Goal: Task Accomplishment & Management: Use online tool/utility

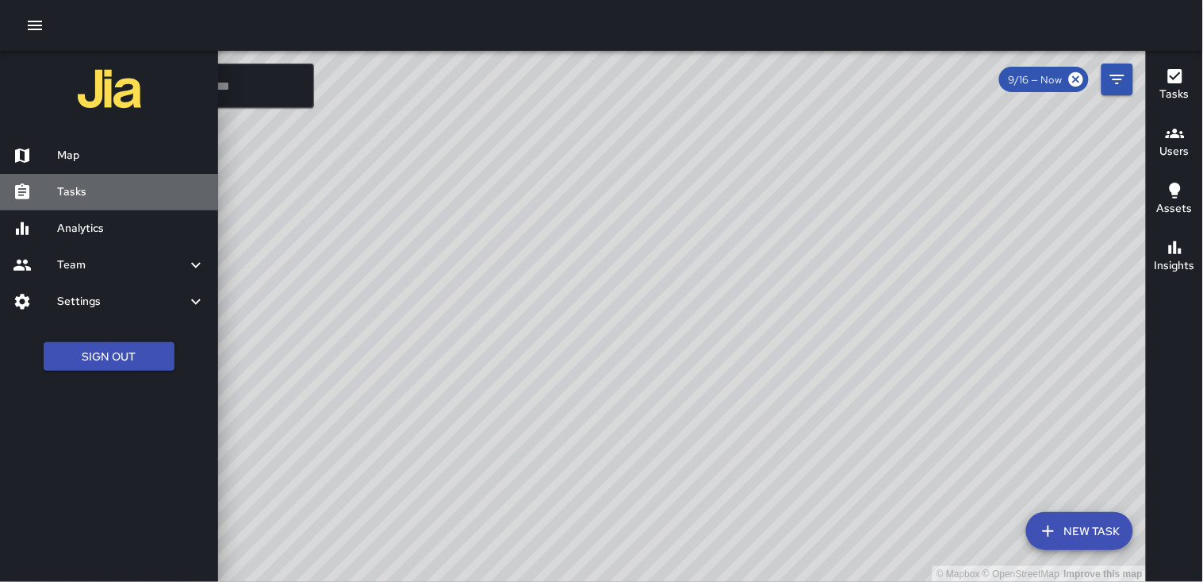
click at [95, 184] on h6 "Tasks" at bounding box center [131, 191] width 148 height 17
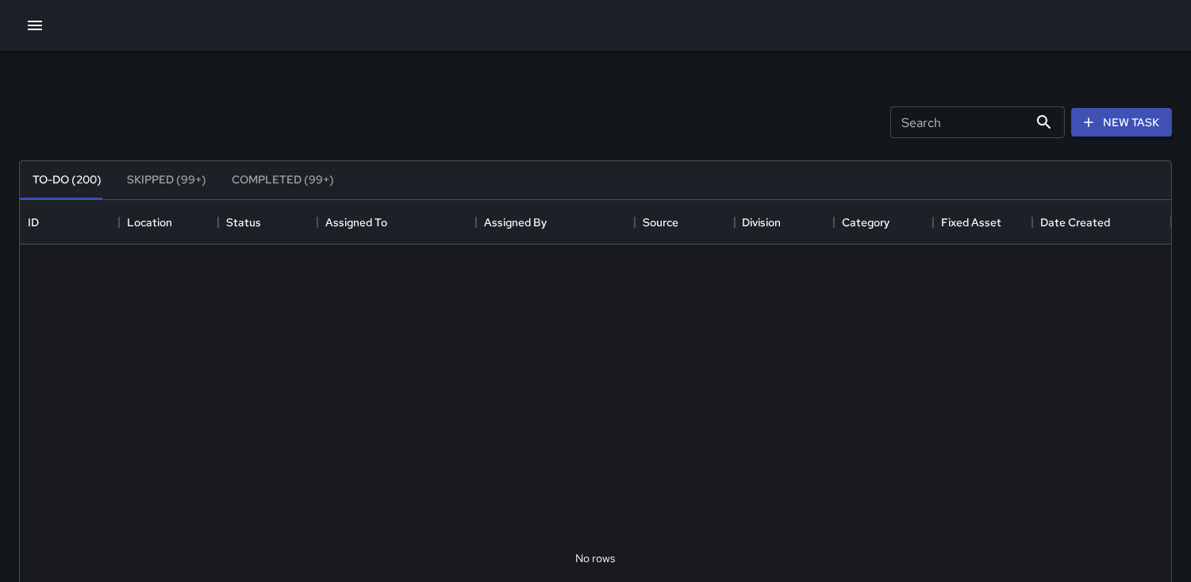
scroll to position [658, 1138]
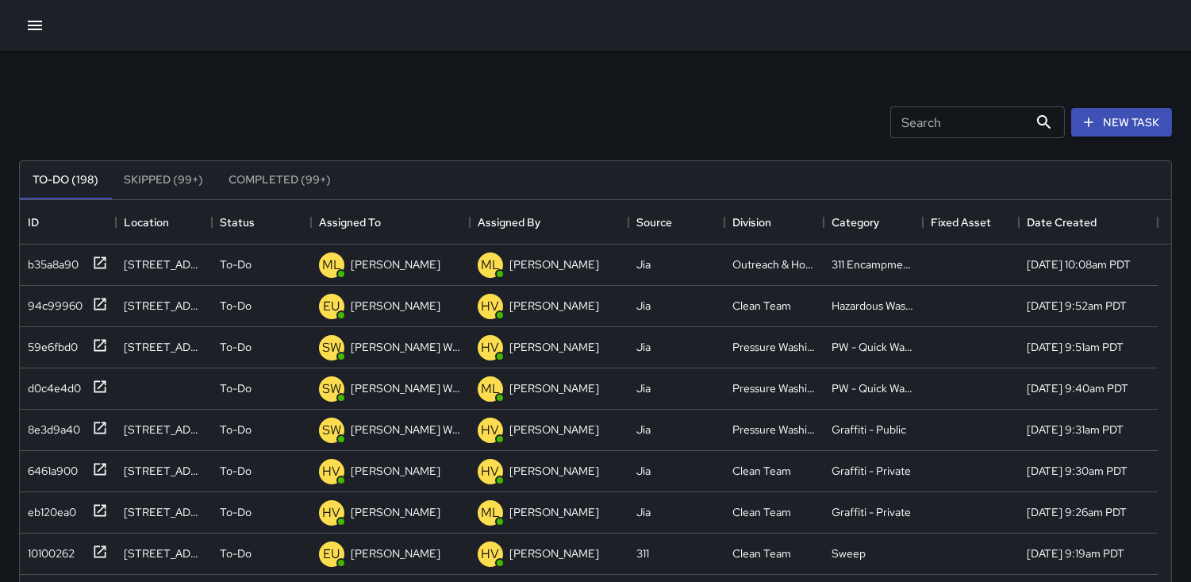
click at [901, 123] on input "Search" at bounding box center [959, 122] width 138 height 32
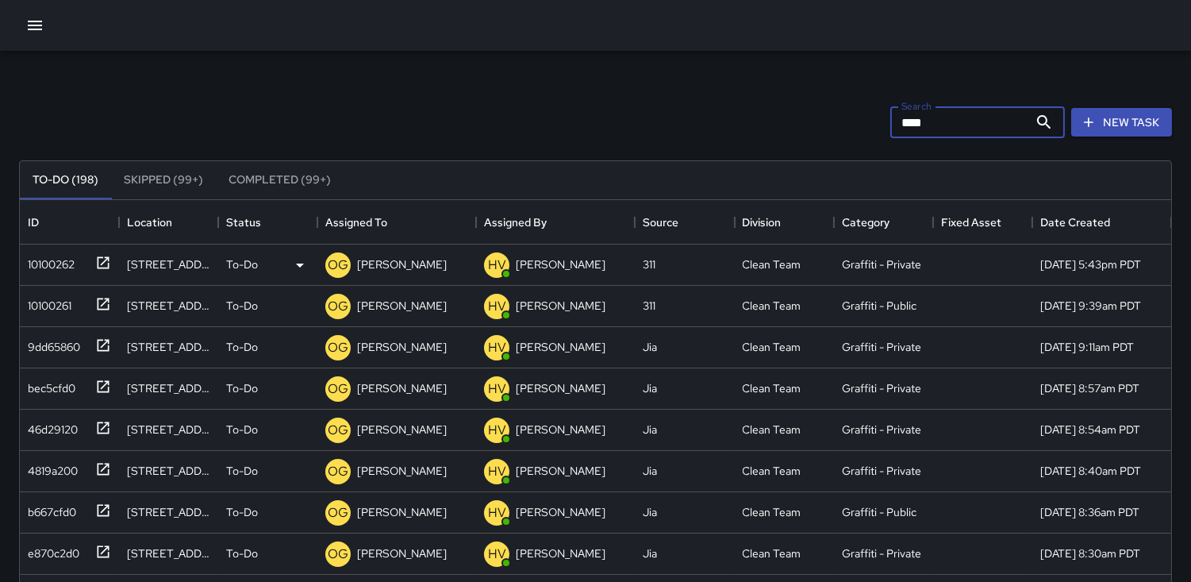
type input "****"
click at [50, 258] on div "10100262" at bounding box center [47, 261] width 53 height 22
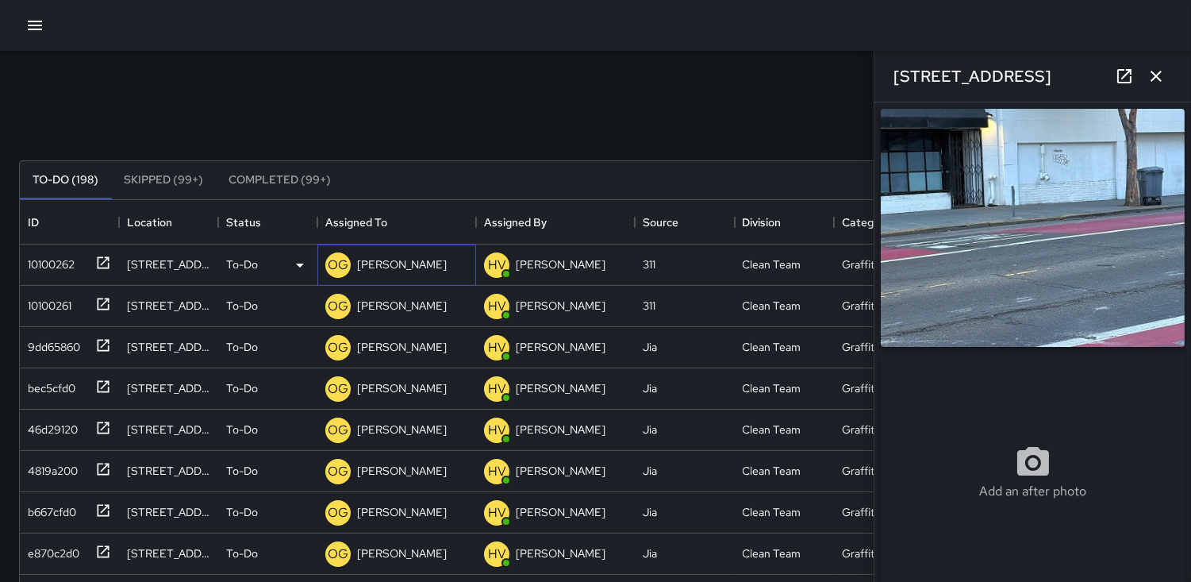
click at [330, 259] on p "OG" at bounding box center [338, 264] width 21 height 19
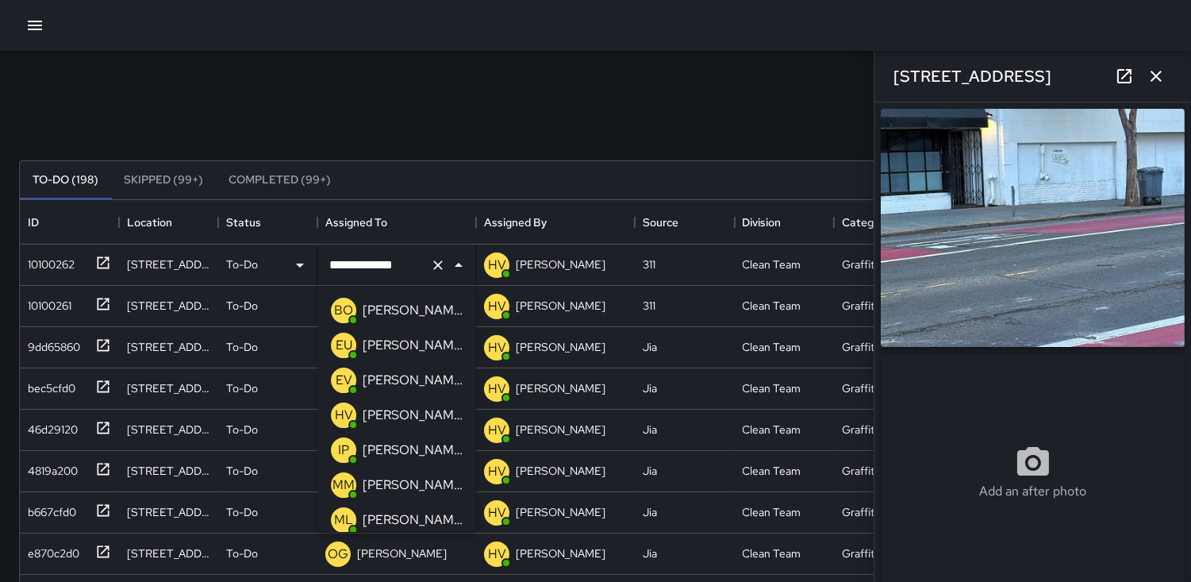
scroll to position [494, 0]
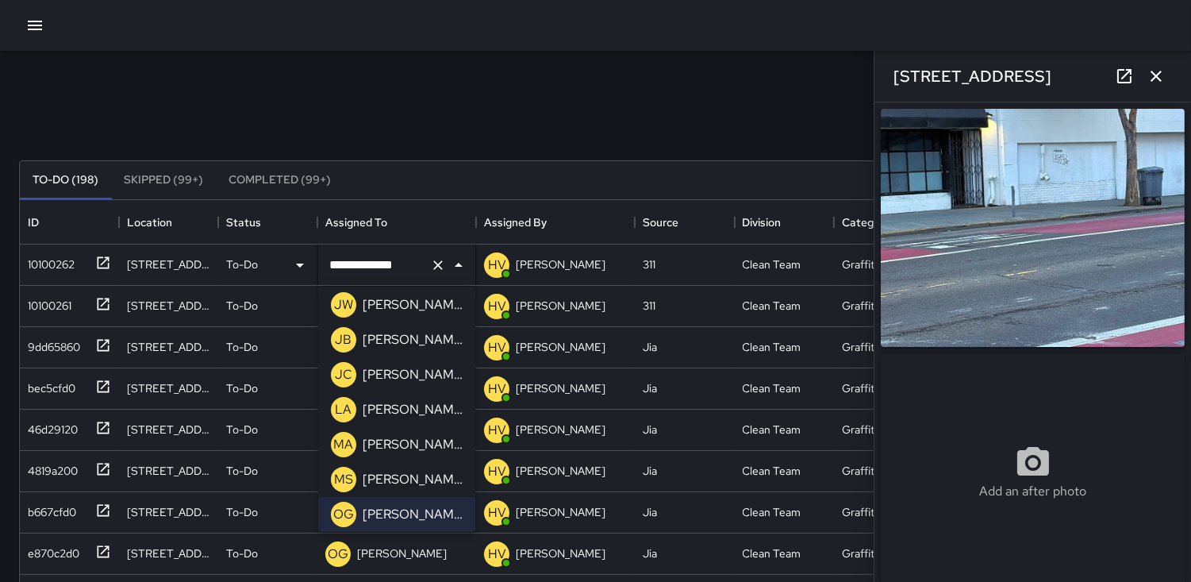
type input "**********"
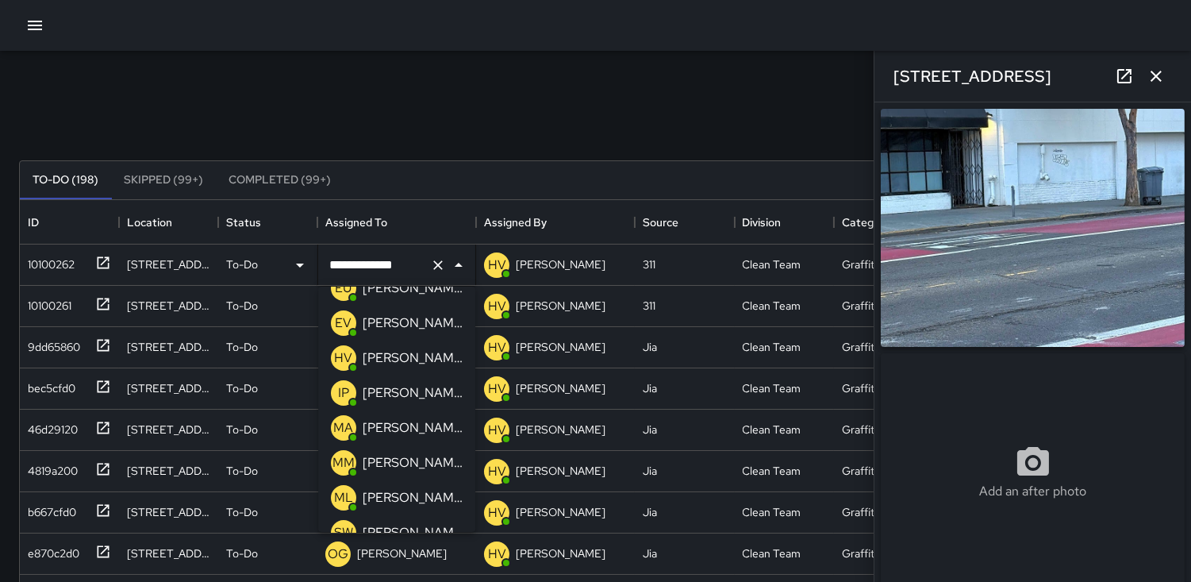
scroll to position [0, 0]
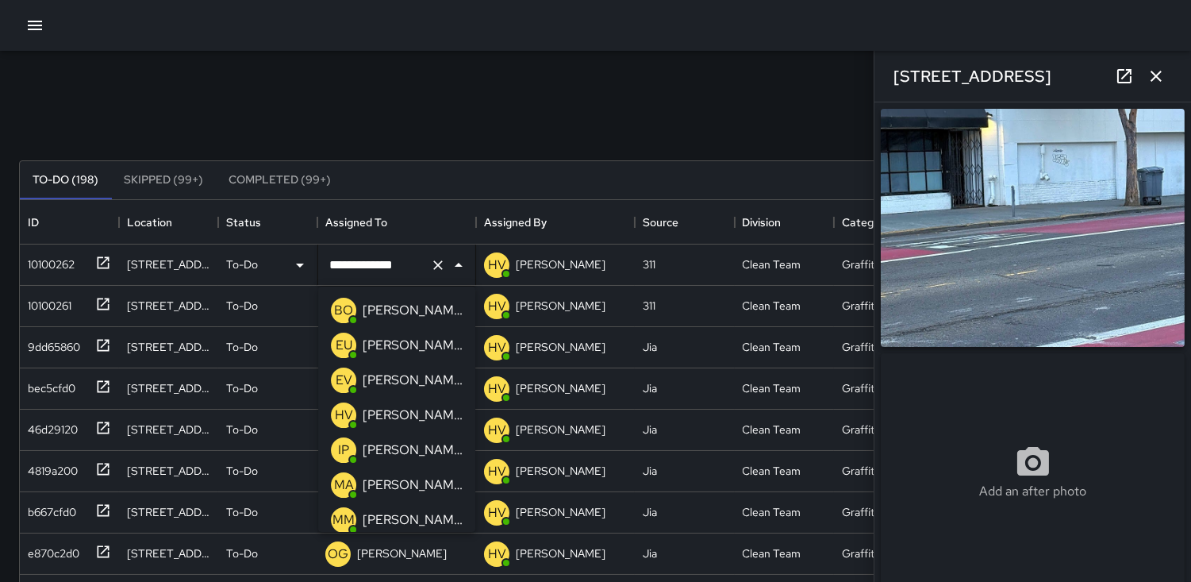
click at [340, 313] on p "BO" at bounding box center [343, 310] width 19 height 19
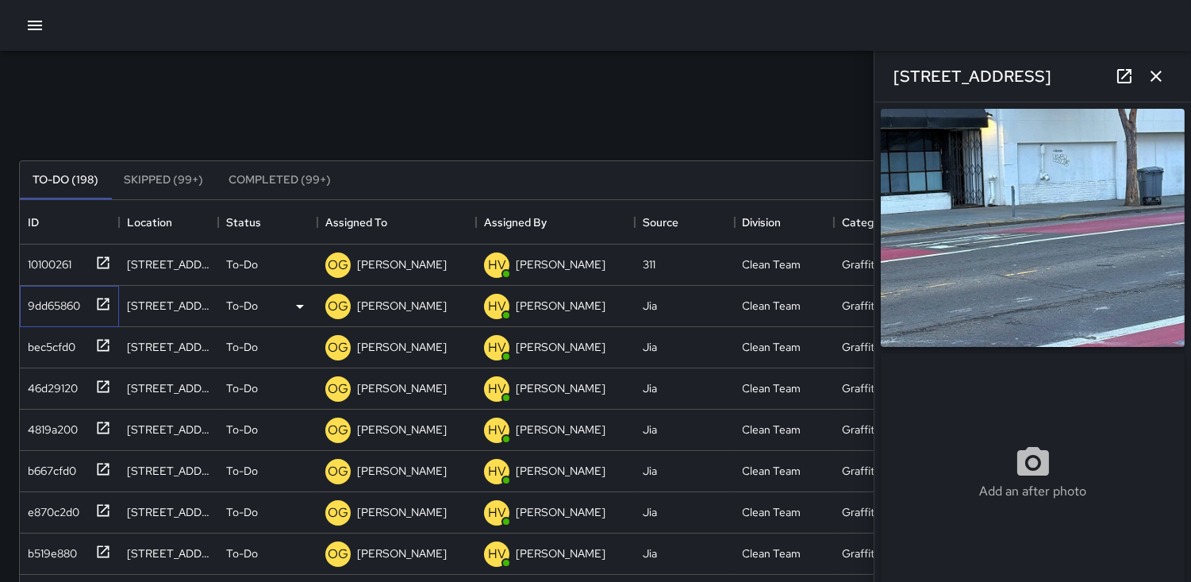
click at [44, 309] on div "9dd65860" at bounding box center [50, 302] width 59 height 22
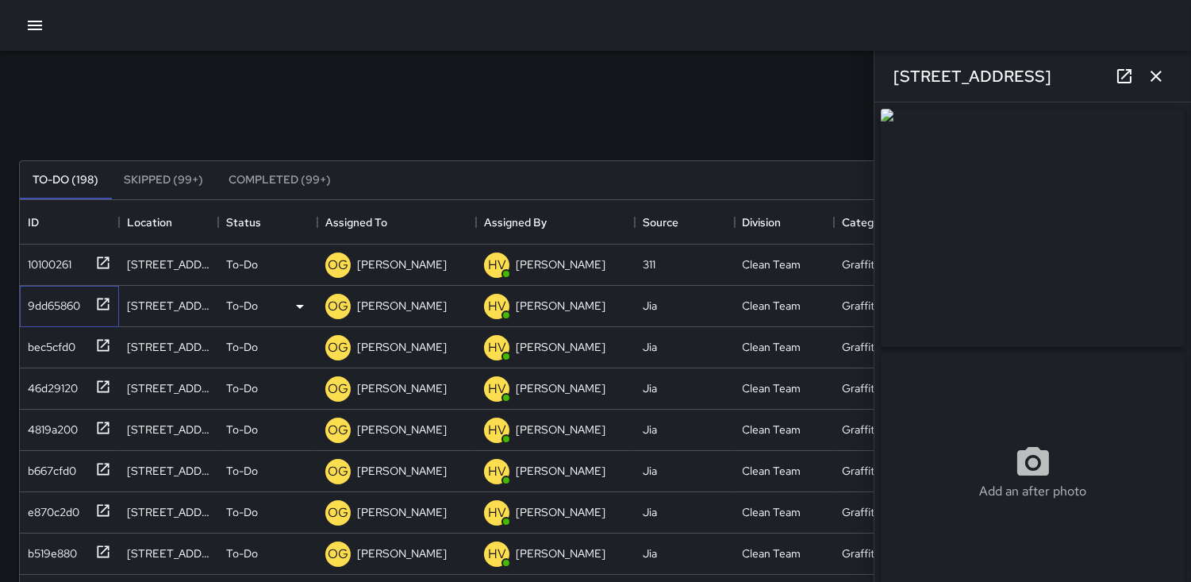
type input "**********"
click at [339, 258] on p "OG" at bounding box center [338, 264] width 21 height 19
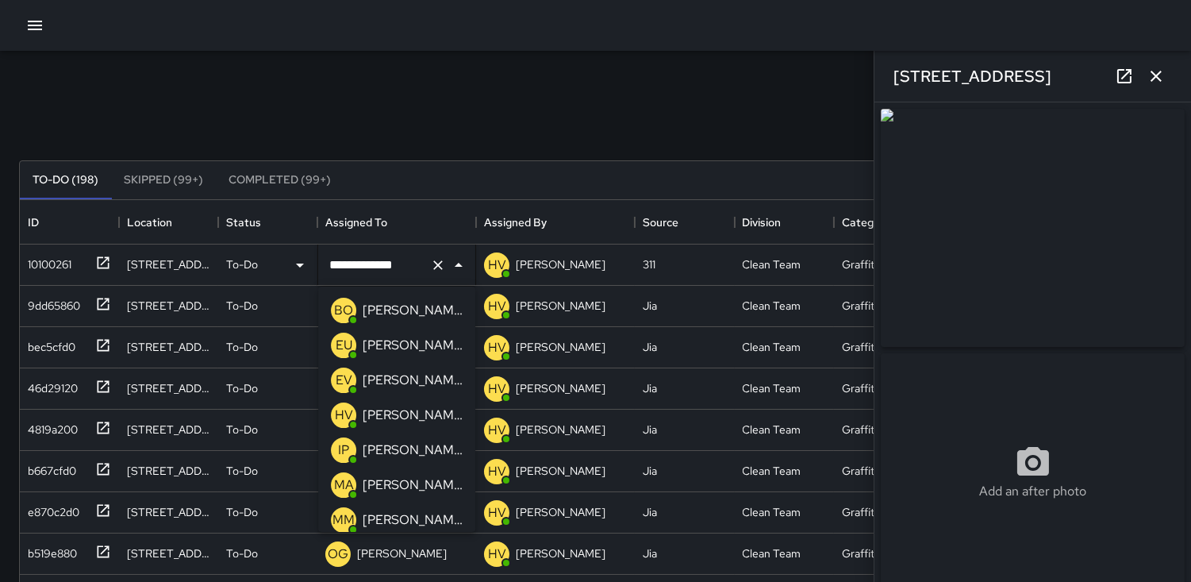
click at [340, 303] on p "BO" at bounding box center [343, 310] width 19 height 19
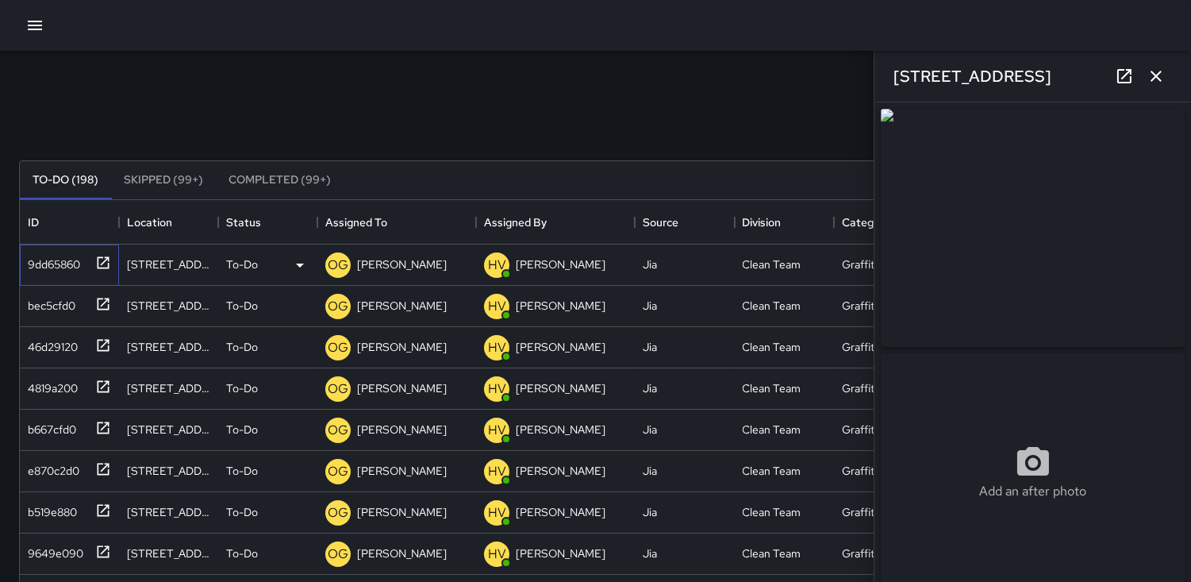
click at [62, 259] on div "9dd65860" at bounding box center [50, 261] width 59 height 22
click at [57, 305] on div "bec5cfd0" at bounding box center [48, 302] width 54 height 22
type input "**********"
click at [331, 307] on p "OG" at bounding box center [338, 306] width 21 height 19
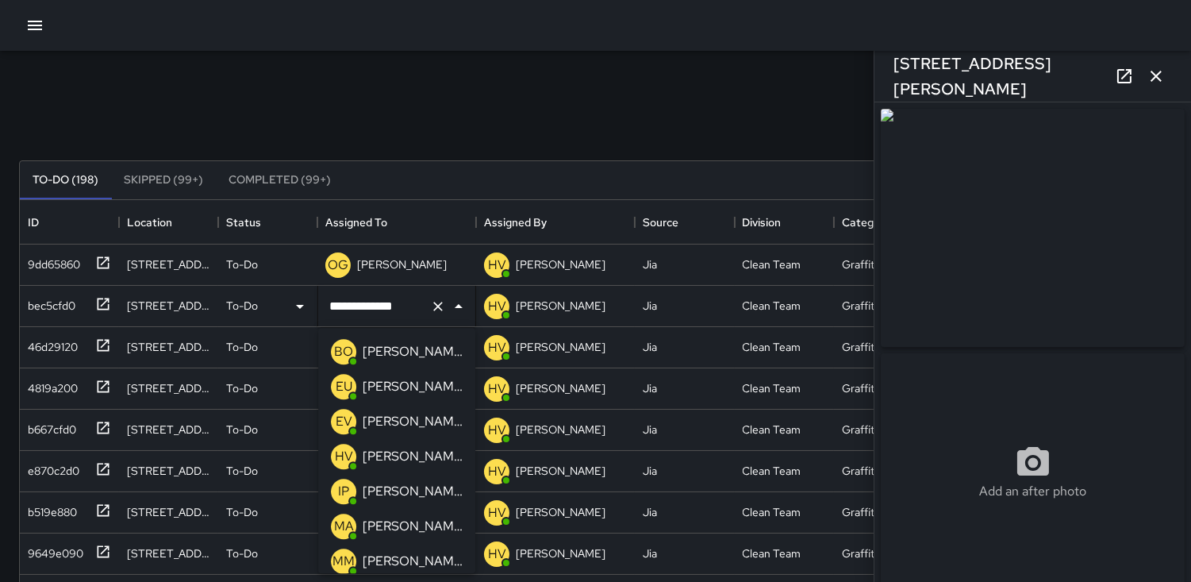
click at [344, 350] on p "BO" at bounding box center [343, 351] width 19 height 19
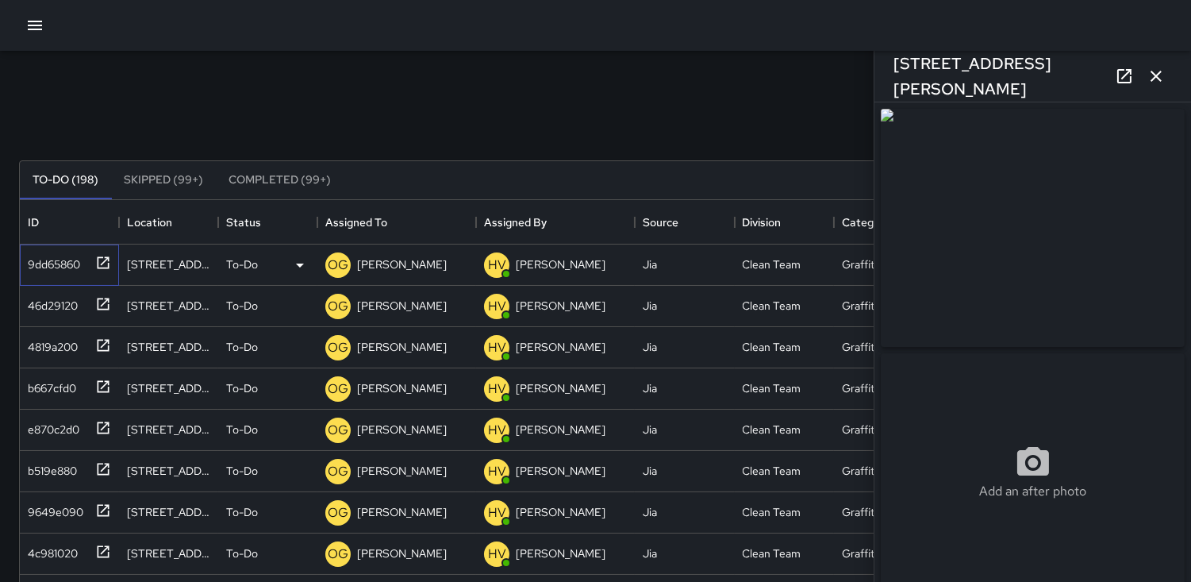
click at [58, 266] on div "9dd65860" at bounding box center [50, 261] width 59 height 22
click at [341, 263] on p "OG" at bounding box center [338, 264] width 21 height 19
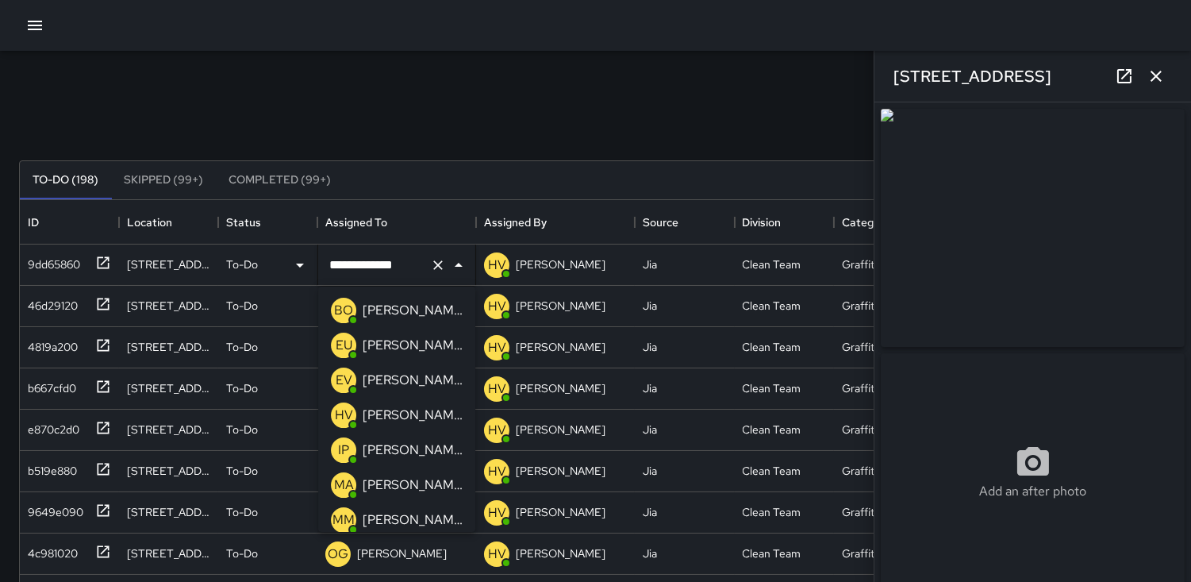
click at [346, 309] on p "BO" at bounding box center [343, 310] width 19 height 19
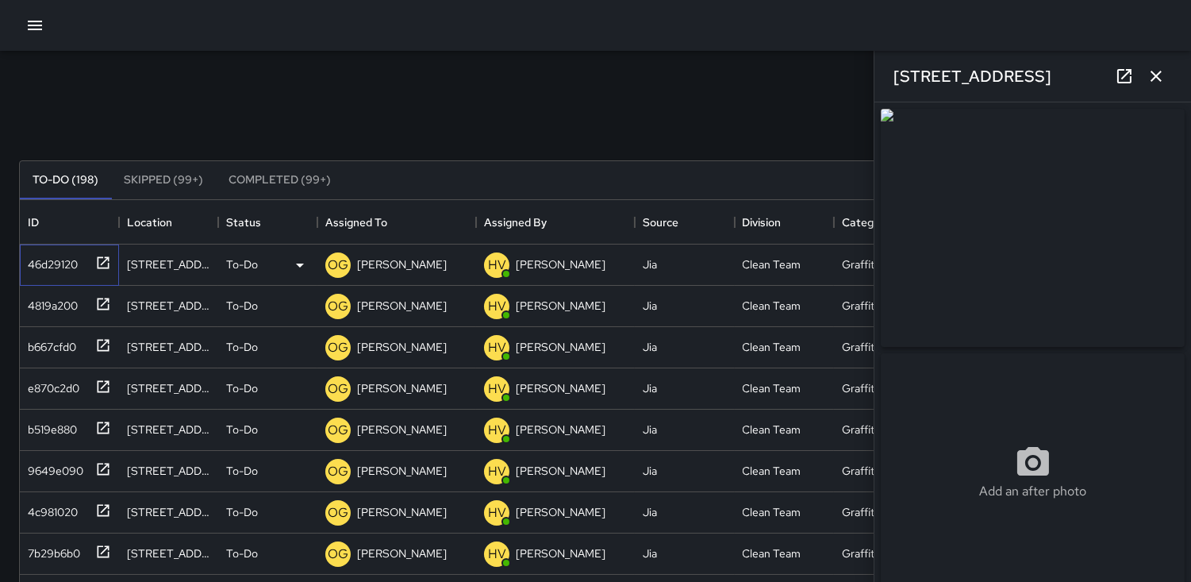
click at [51, 263] on div "46d29120" at bounding box center [49, 261] width 56 height 22
type input "**********"
click at [335, 265] on p "OG" at bounding box center [338, 264] width 21 height 19
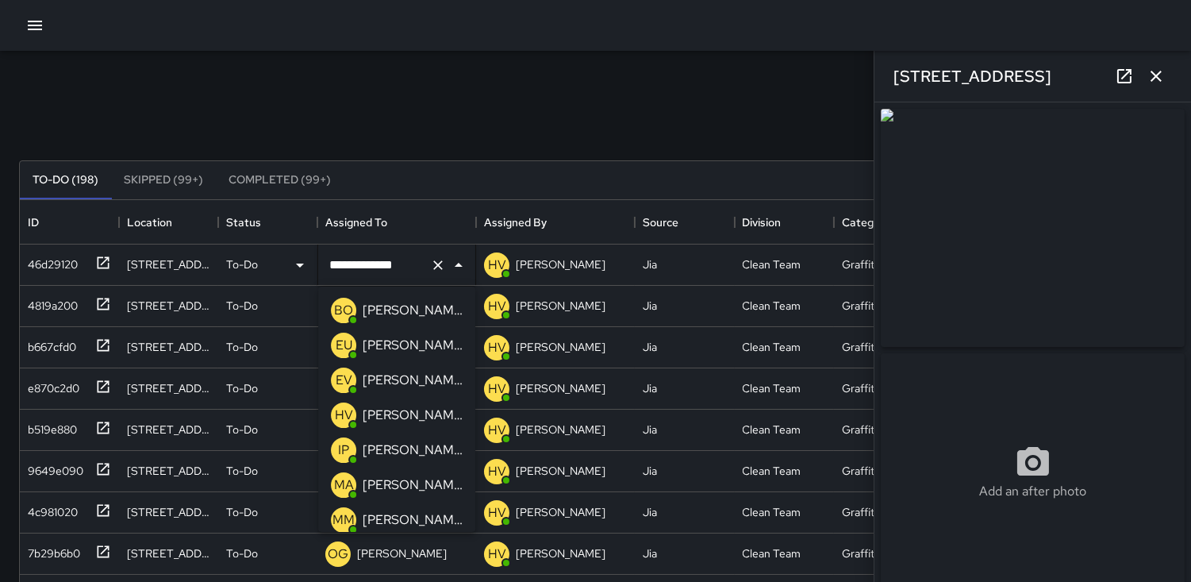
click at [344, 308] on p "BO" at bounding box center [343, 310] width 19 height 19
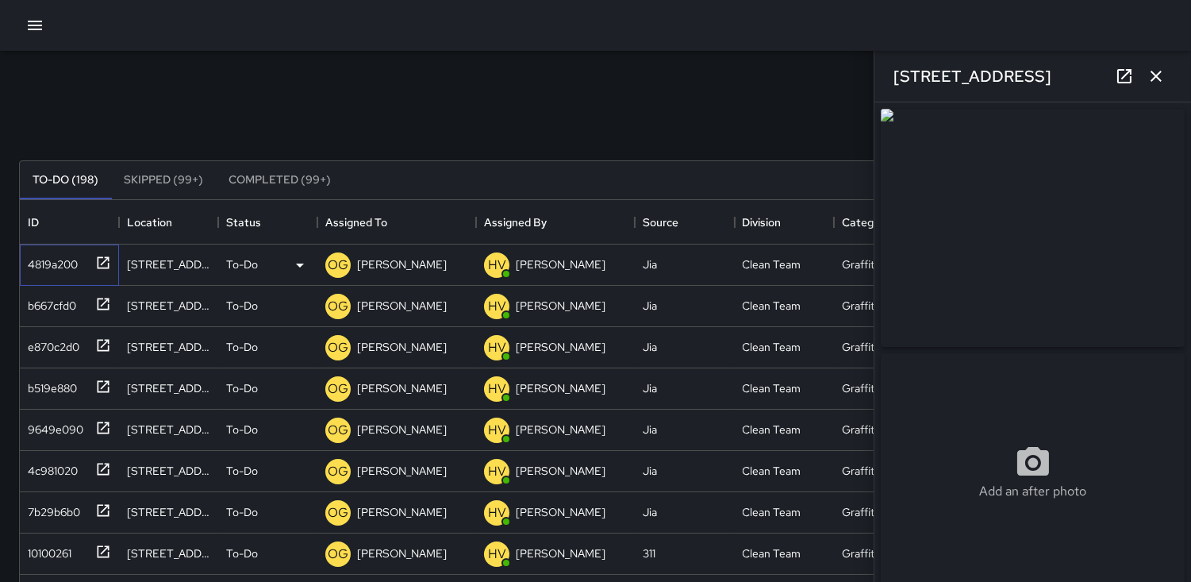
click at [64, 262] on div "4819a200" at bounding box center [49, 261] width 56 height 22
type input "**********"
click at [336, 258] on p "OG" at bounding box center [338, 264] width 21 height 19
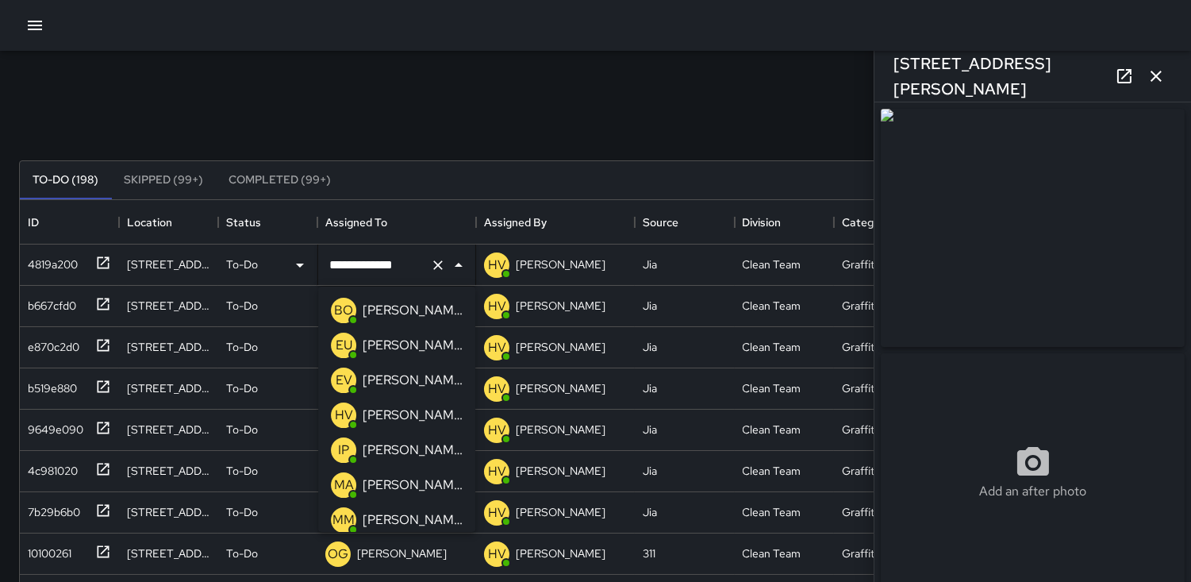
click at [336, 310] on p "BO" at bounding box center [343, 310] width 19 height 19
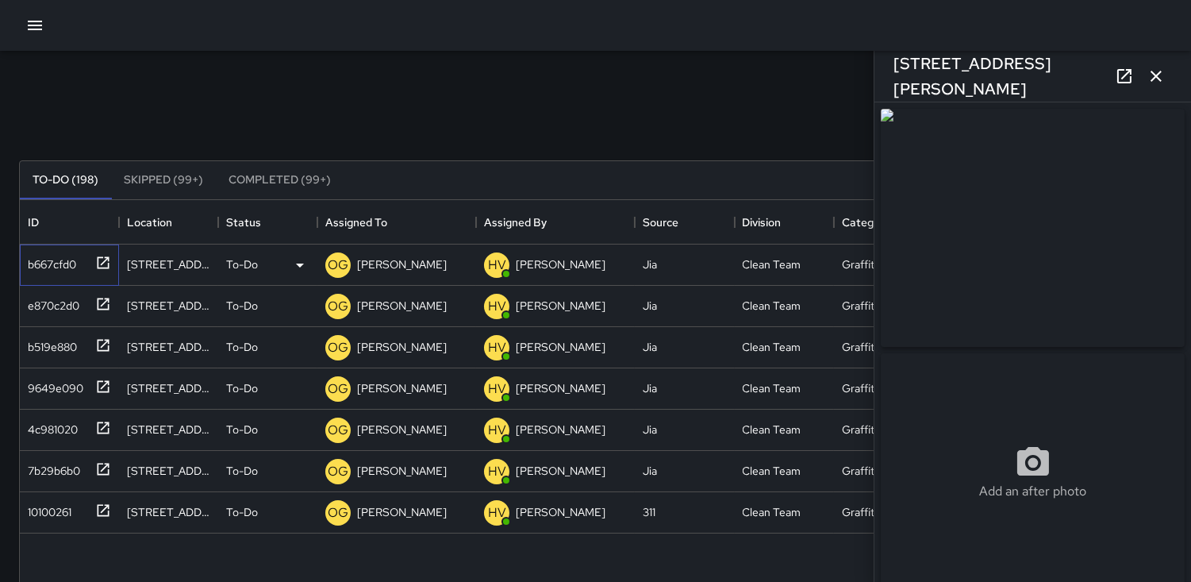
click at [59, 260] on div "b667cfd0" at bounding box center [48, 261] width 55 height 22
type input "**********"
click at [337, 267] on p "OG" at bounding box center [338, 264] width 21 height 19
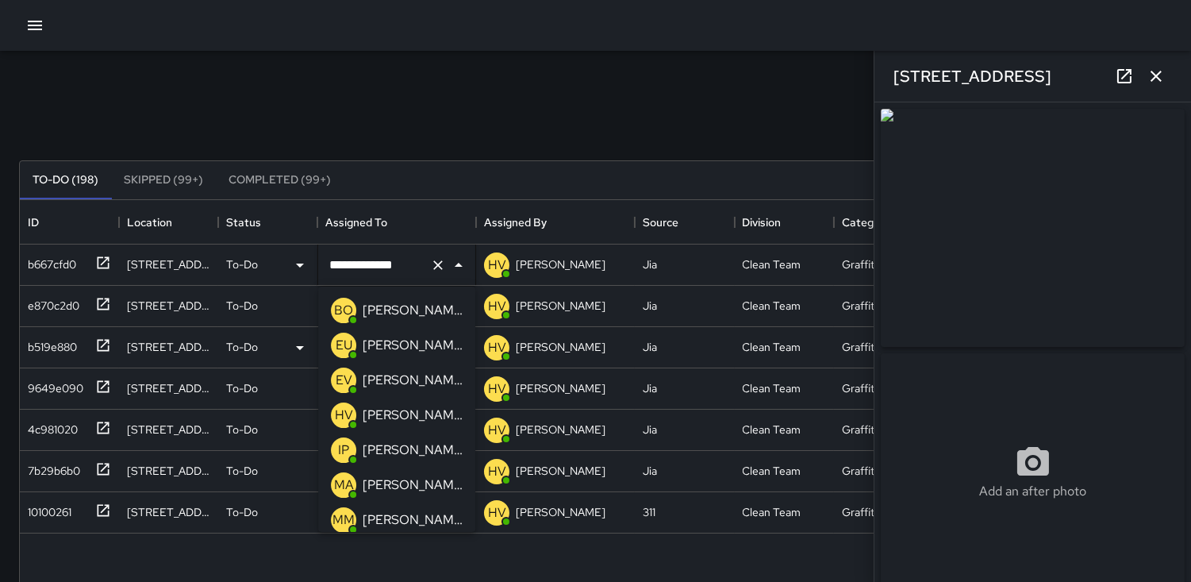
click at [337, 305] on p "BO" at bounding box center [343, 310] width 19 height 19
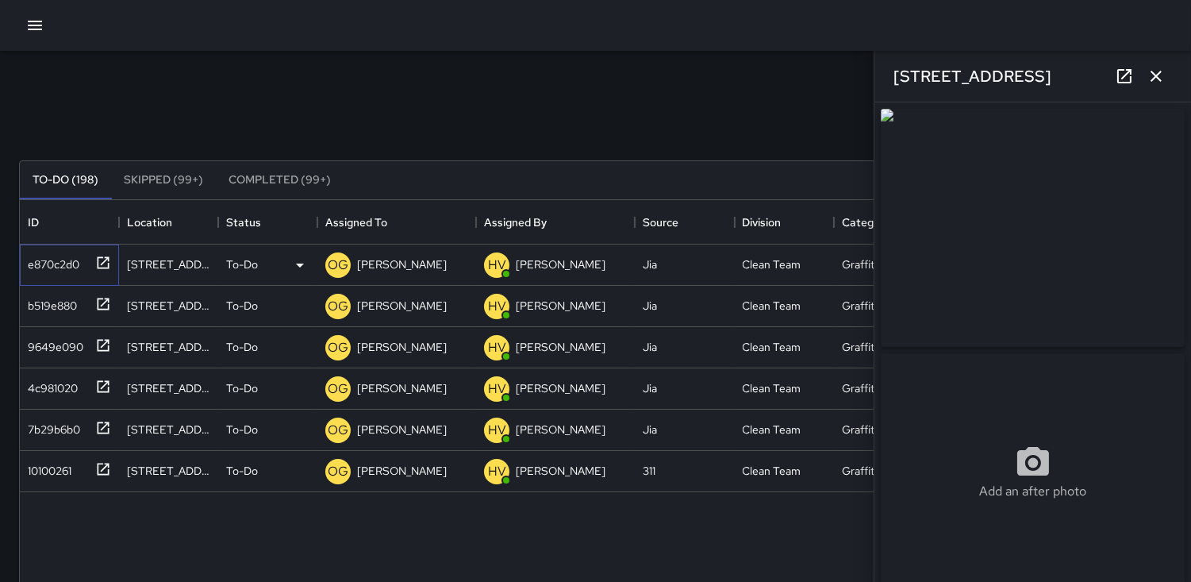
click at [50, 257] on div "e870c2d0" at bounding box center [50, 261] width 58 height 22
type input "**********"
click at [326, 263] on div "OG" at bounding box center [337, 264] width 25 height 25
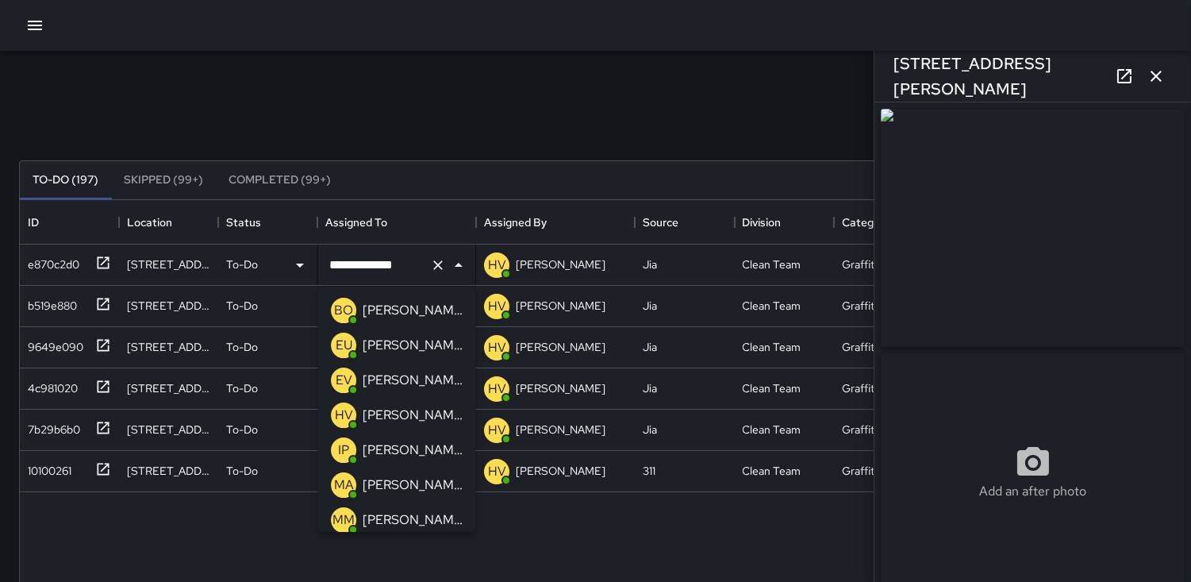
click at [340, 303] on p "BO" at bounding box center [343, 310] width 19 height 19
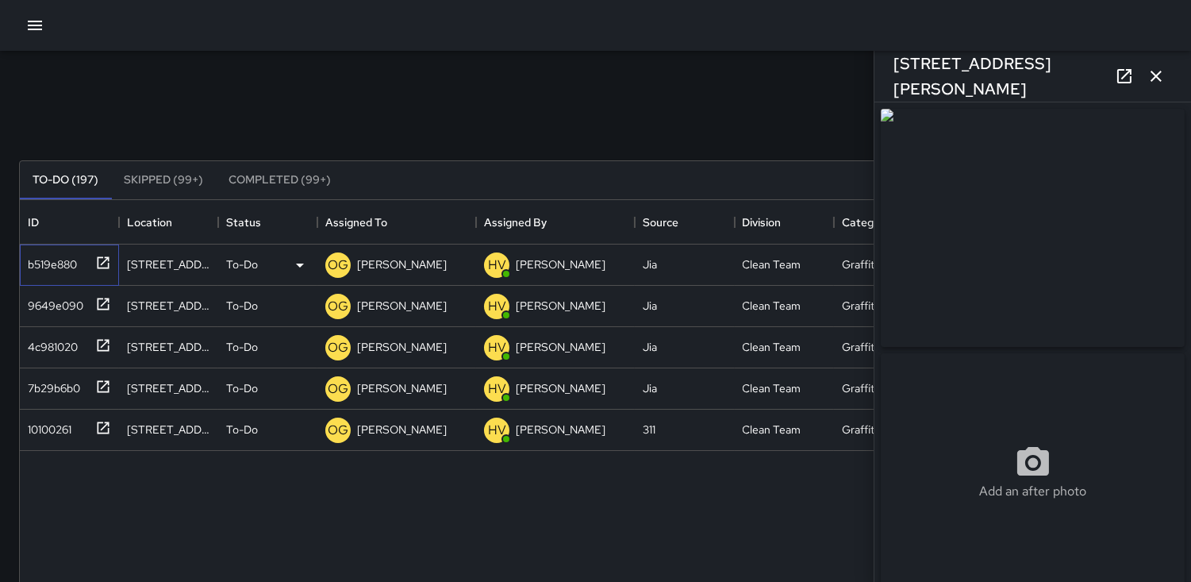
click at [40, 263] on div "b519e880" at bounding box center [49, 261] width 56 height 22
click at [340, 262] on p "OG" at bounding box center [338, 264] width 21 height 19
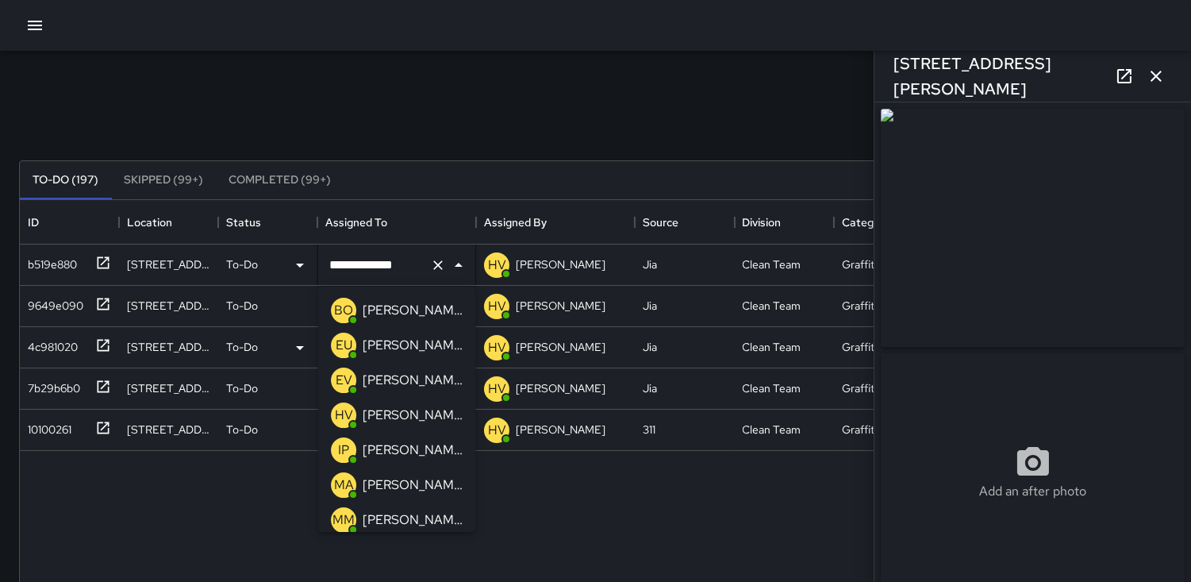
click at [341, 309] on p "BO" at bounding box center [343, 310] width 19 height 19
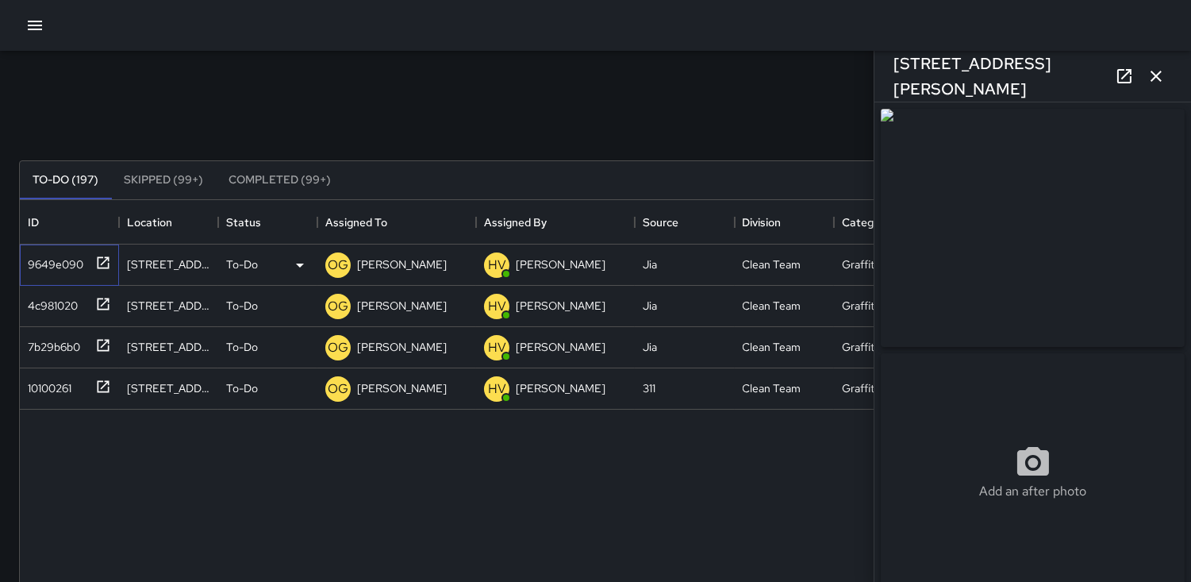
click at [59, 259] on div "9649e090" at bounding box center [52, 261] width 62 height 22
click at [335, 260] on p "OG" at bounding box center [338, 264] width 21 height 19
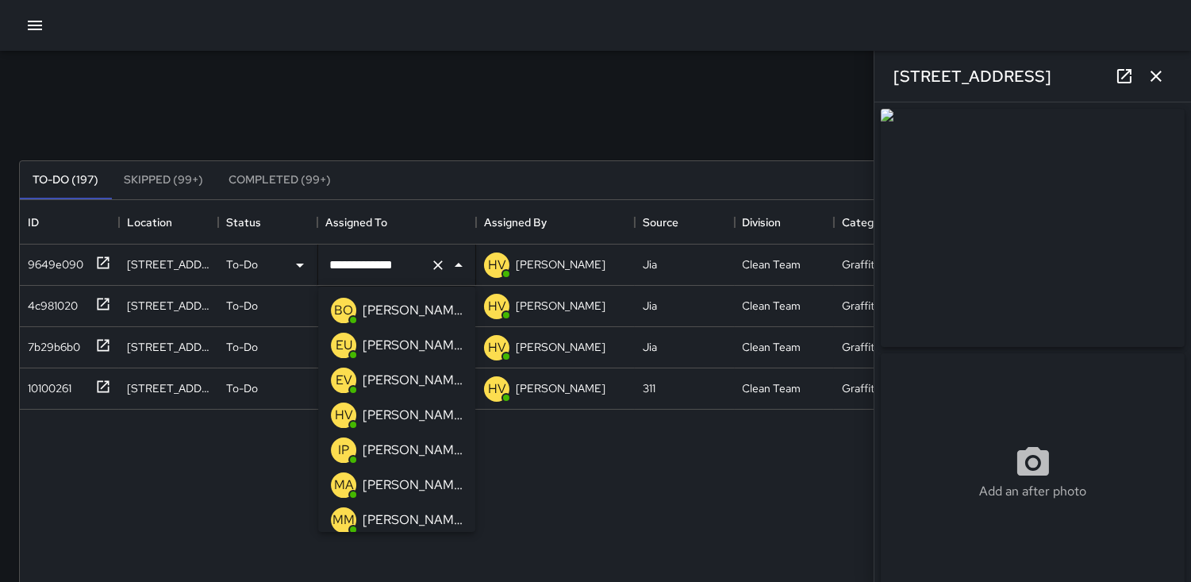
click at [339, 304] on p "BO" at bounding box center [343, 310] width 19 height 19
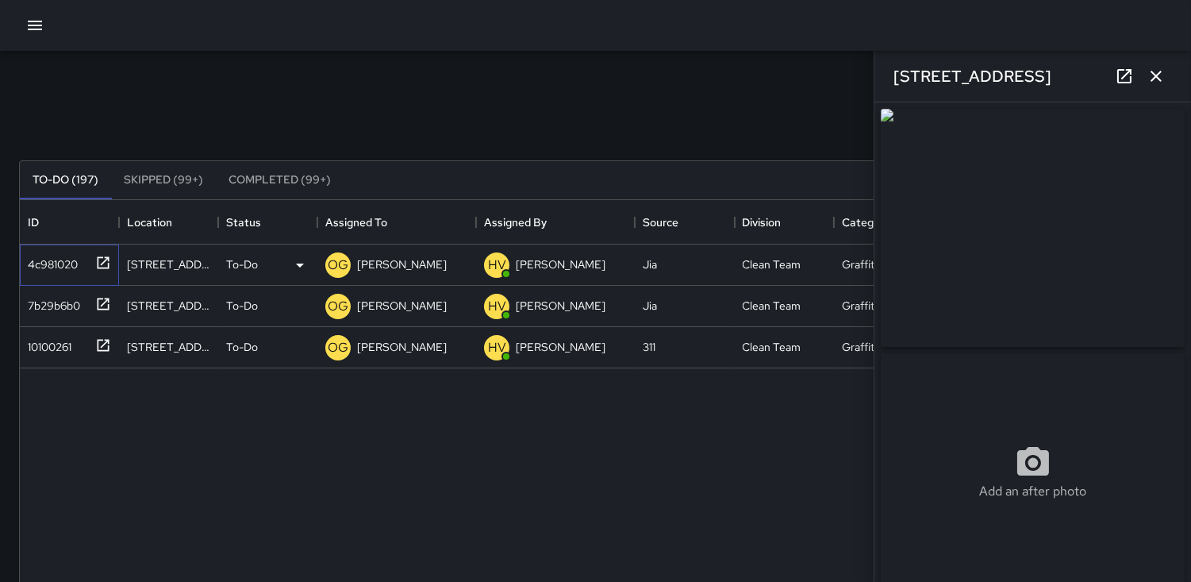
click at [69, 257] on div "4c981020" at bounding box center [49, 261] width 56 height 22
type input "**********"
click at [336, 263] on p "OG" at bounding box center [338, 264] width 21 height 19
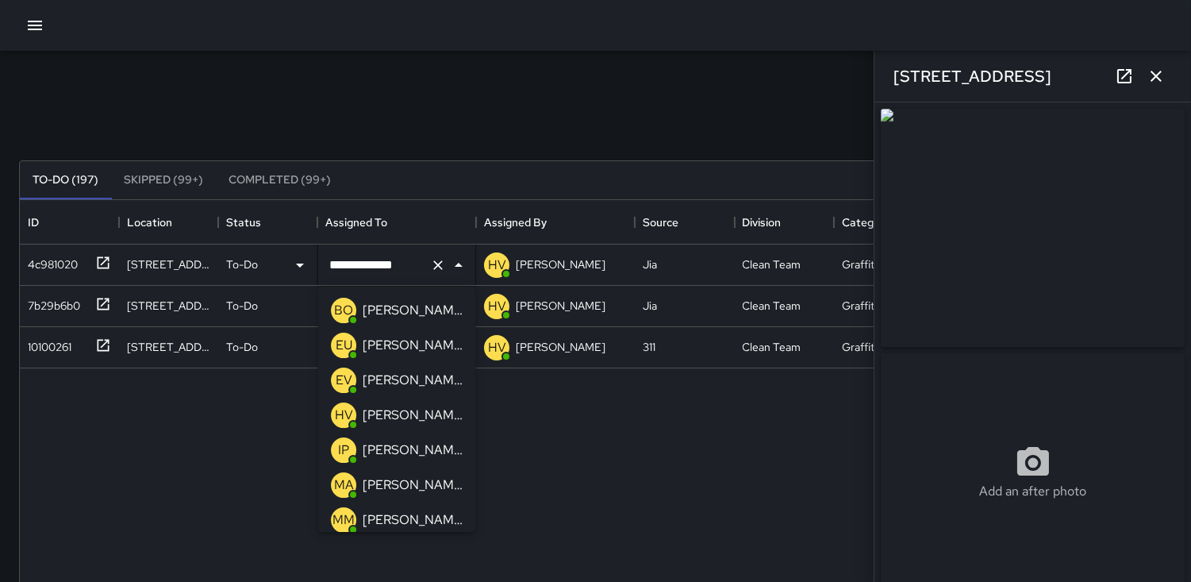
click at [340, 301] on p "BO" at bounding box center [343, 310] width 19 height 19
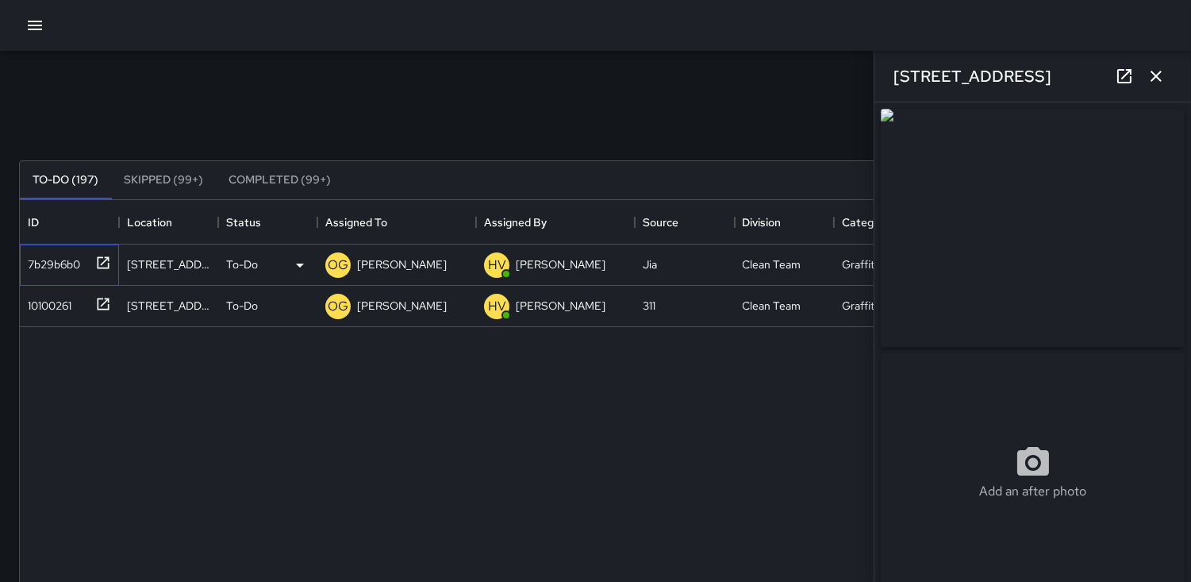
click at [57, 265] on div "7b29b6b0" at bounding box center [50, 261] width 59 height 22
type input "**********"
click at [335, 270] on p "OG" at bounding box center [338, 264] width 21 height 19
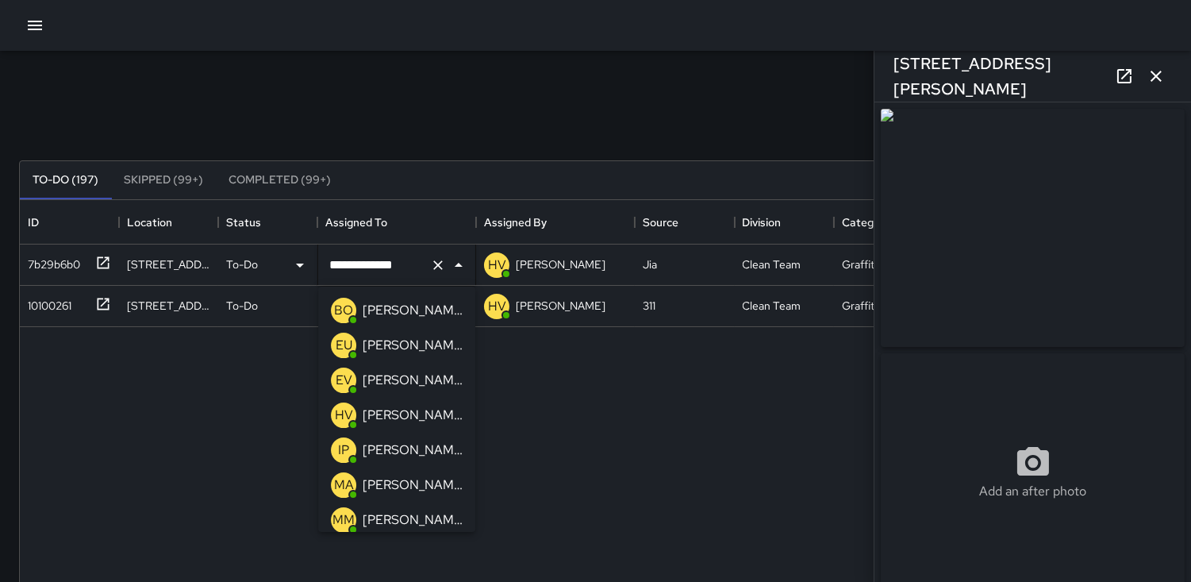
click at [346, 310] on p "BO" at bounding box center [343, 310] width 19 height 19
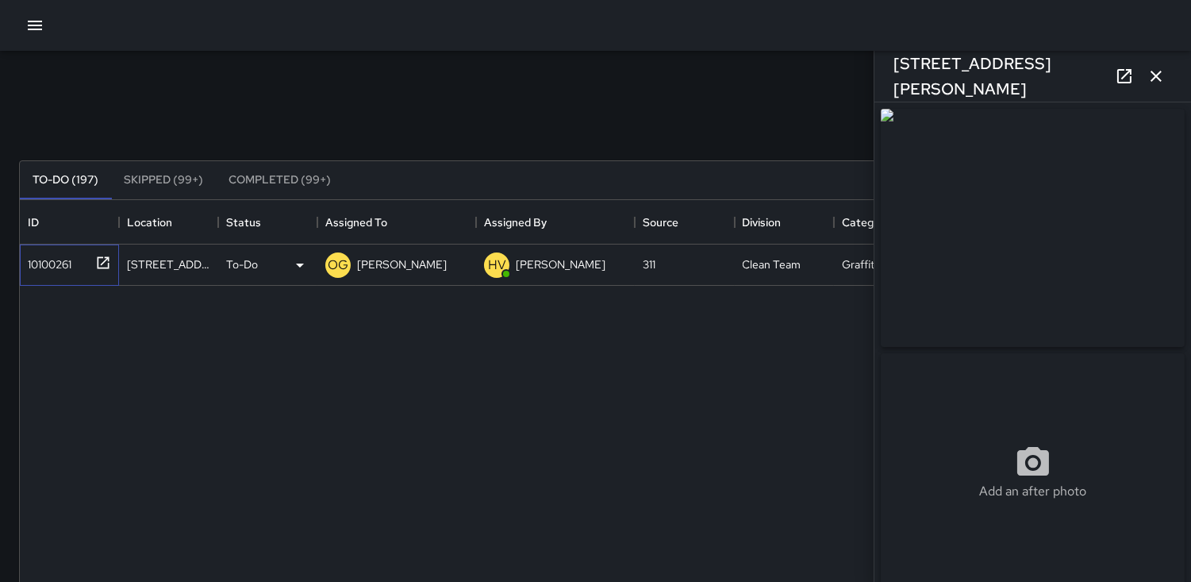
click at [58, 265] on div "10100261" at bounding box center [46, 261] width 50 height 22
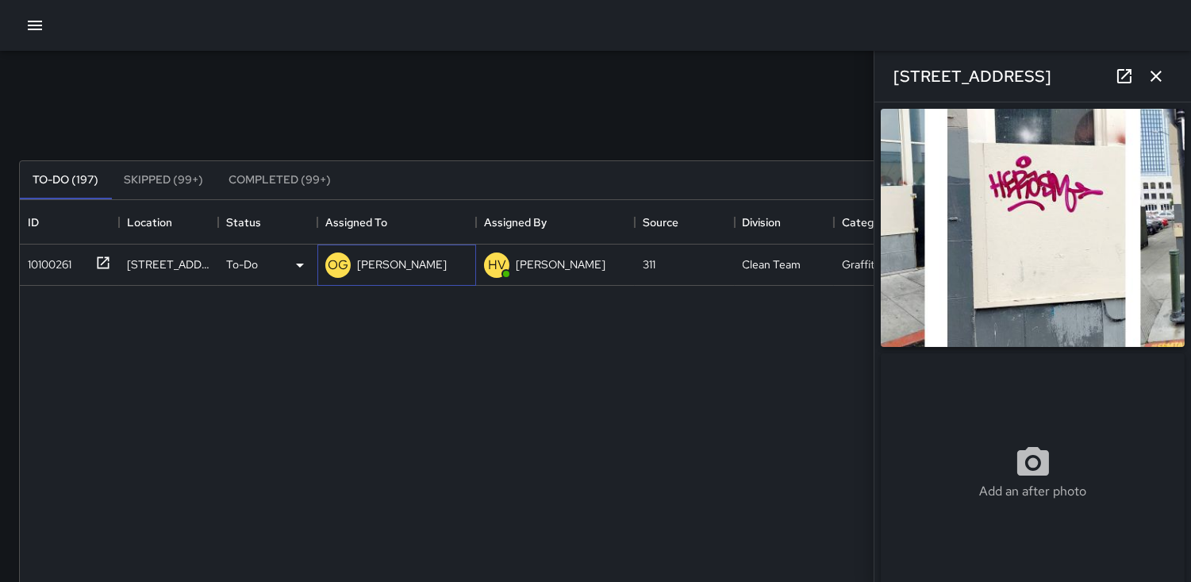
click at [336, 270] on p "OG" at bounding box center [338, 264] width 21 height 19
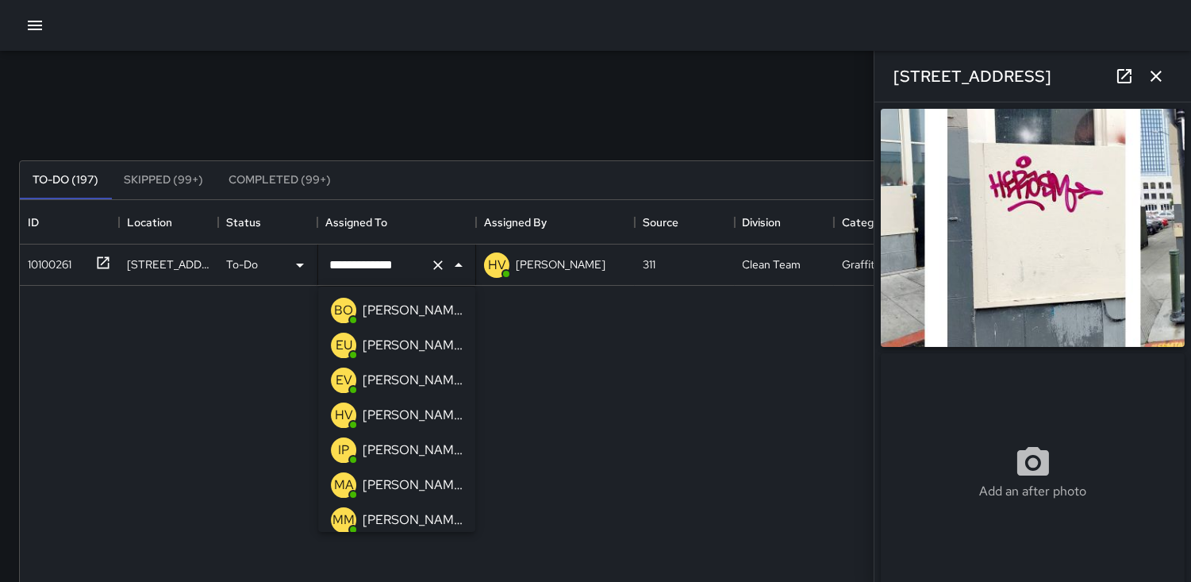
click at [341, 305] on p "BO" at bounding box center [343, 310] width 19 height 19
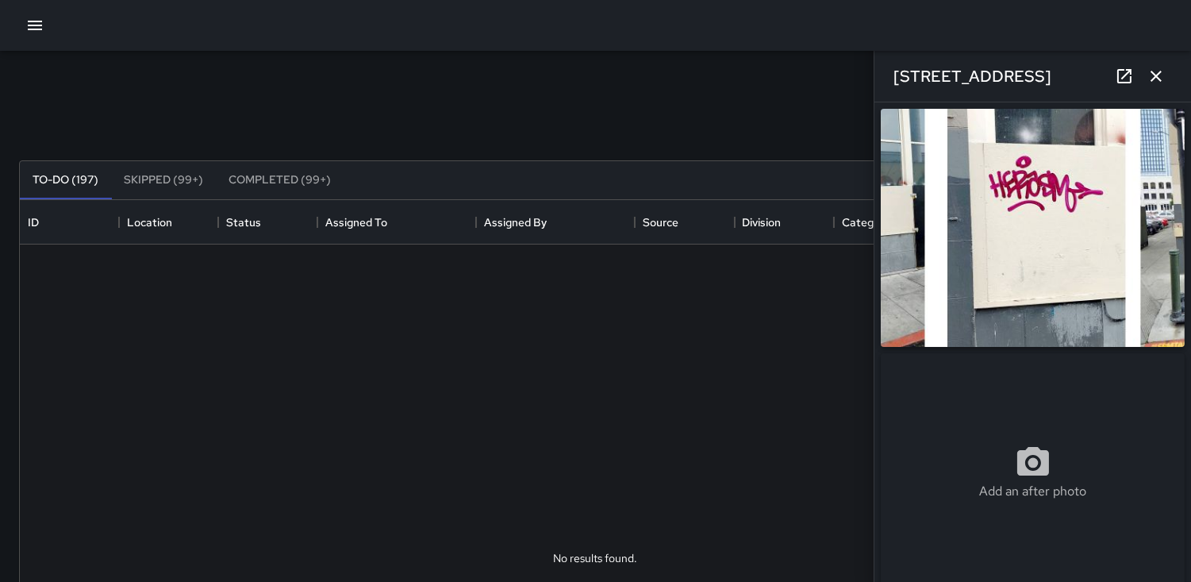
click at [1154, 78] on icon "button" at bounding box center [1155, 76] width 11 height 11
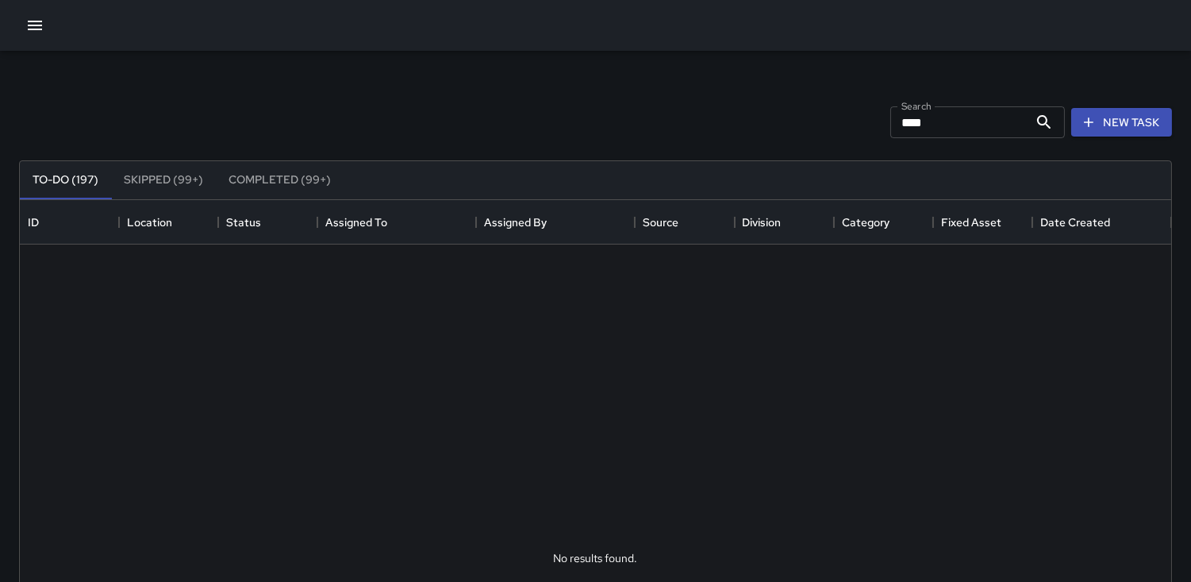
click at [938, 125] on input "****" at bounding box center [959, 122] width 138 height 32
type input "*"
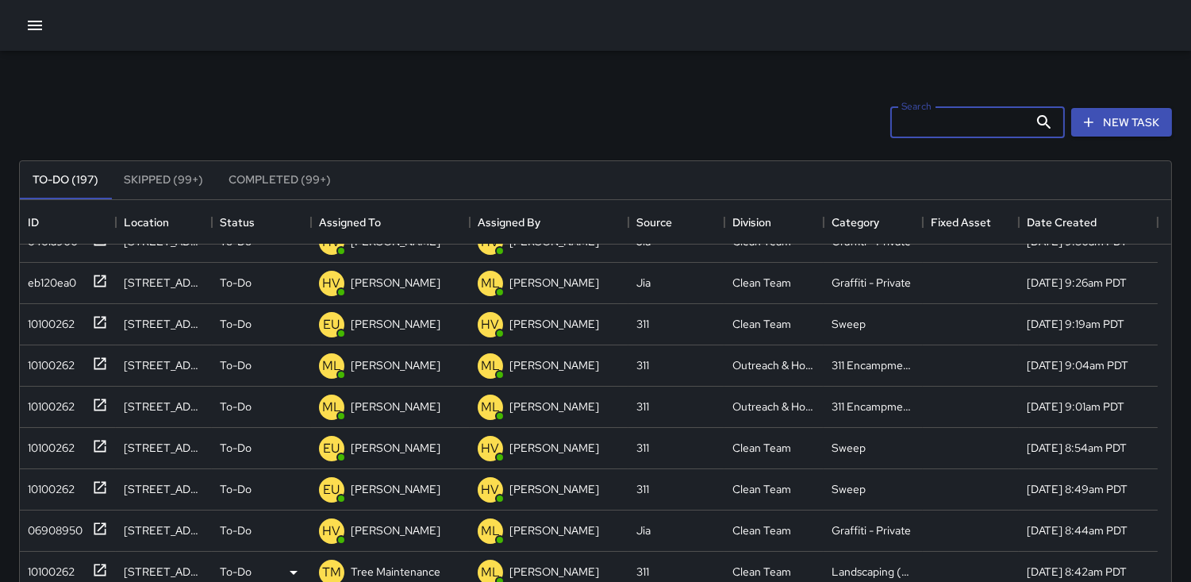
scroll to position [264, 0]
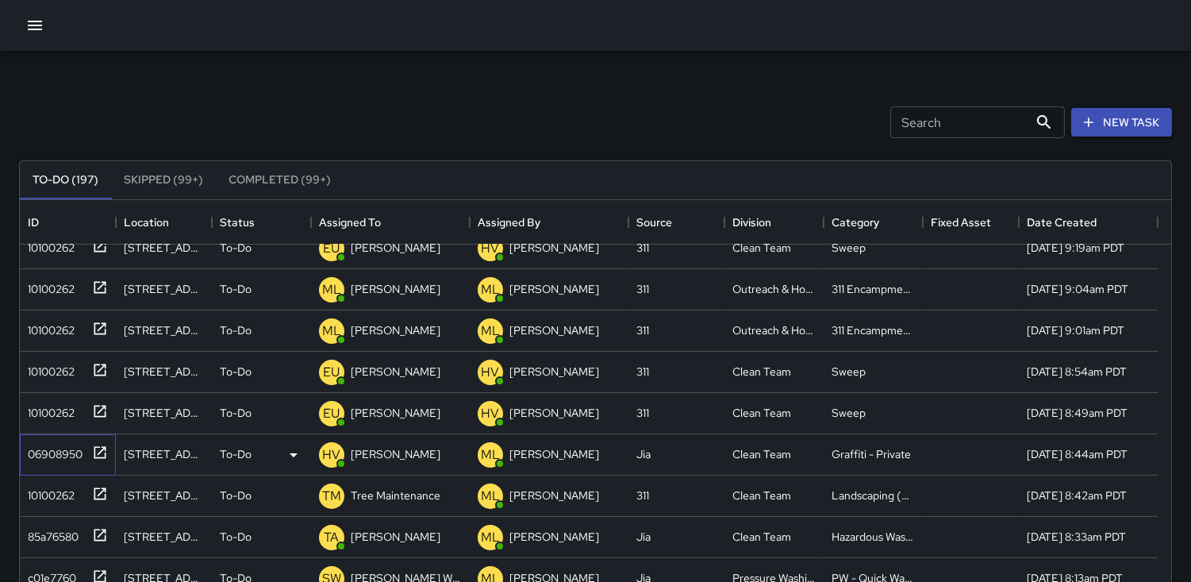
click at [50, 445] on div "06908950" at bounding box center [51, 450] width 61 height 22
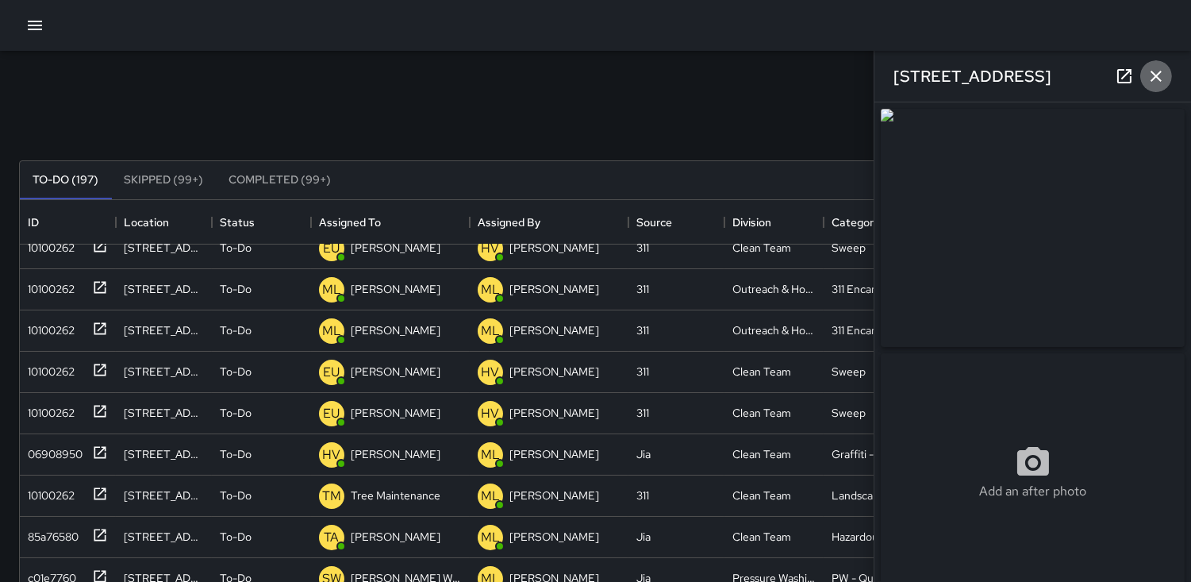
click at [1161, 74] on icon "button" at bounding box center [1155, 76] width 19 height 19
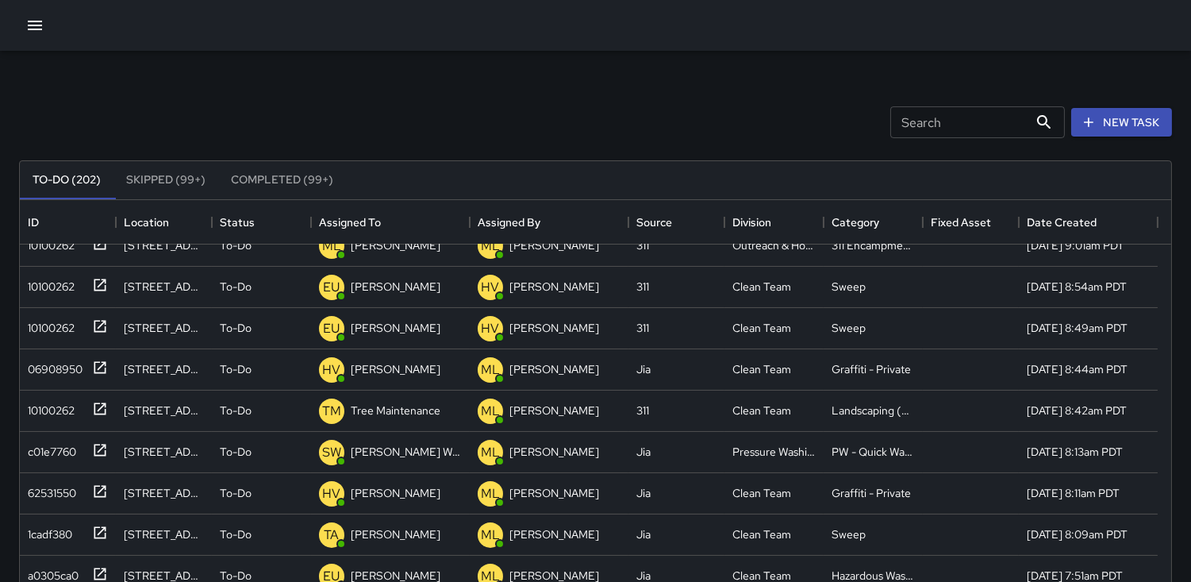
scroll to position [638, 0]
